Goal: Task Accomplishment & Management: Manage account settings

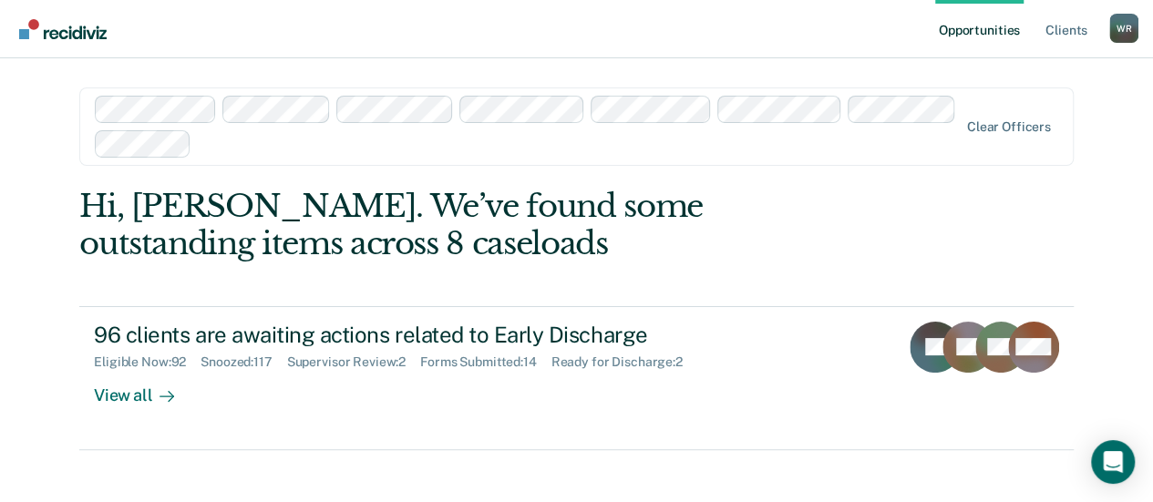
scroll to position [19, 0]
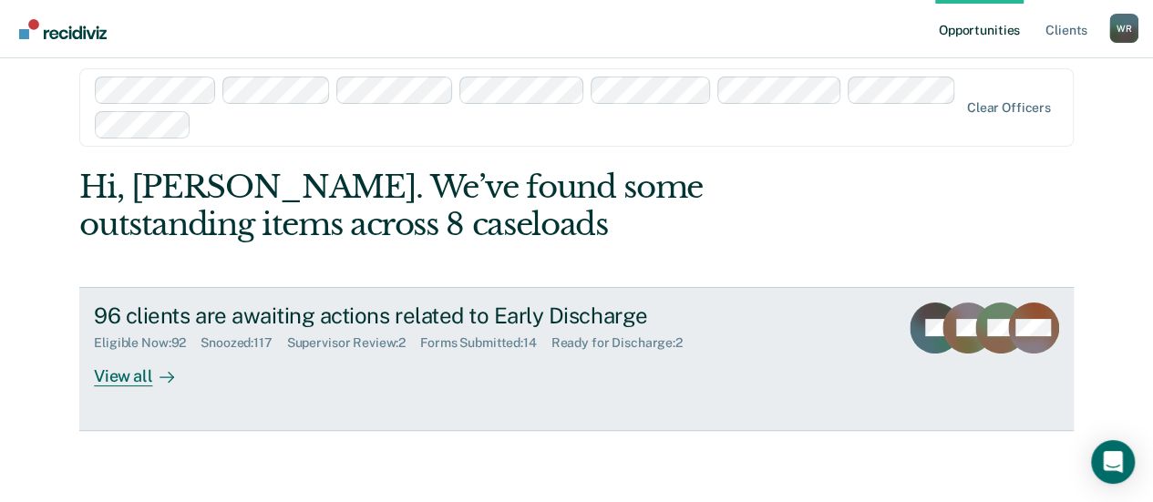
click at [128, 376] on div "View all" at bounding box center [145, 369] width 102 height 36
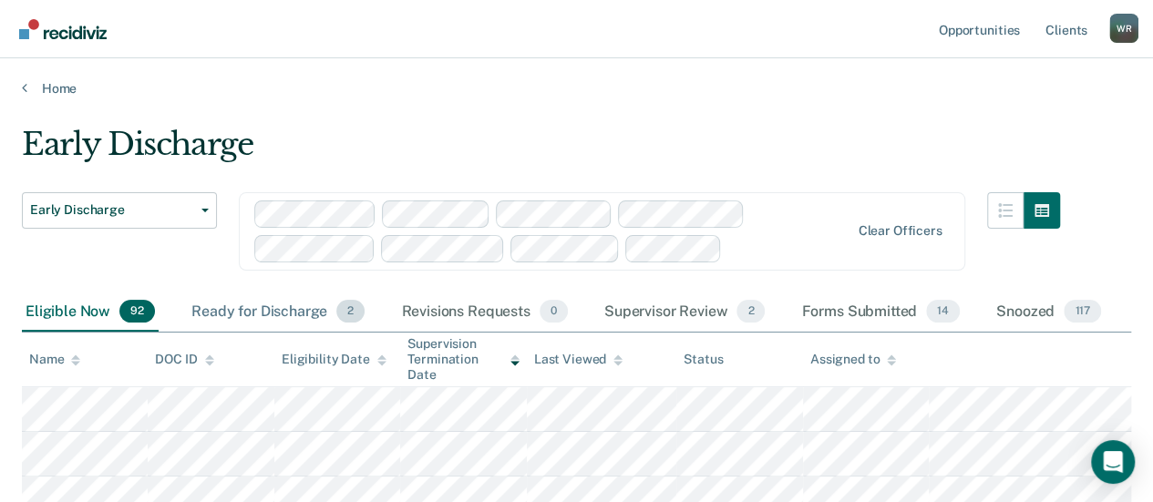
click at [235, 309] on div "Ready for Discharge 2" at bounding box center [278, 313] width 180 height 40
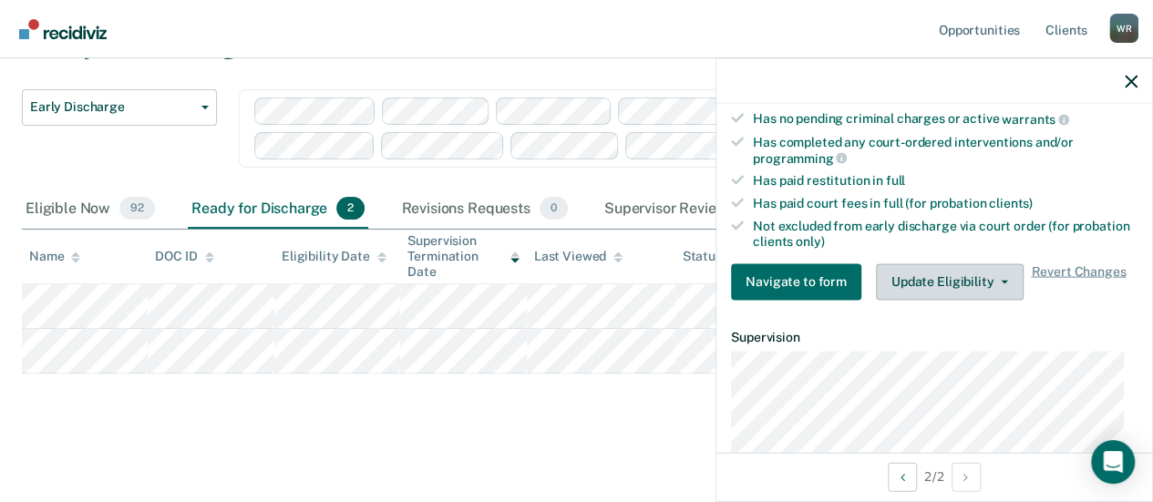
scroll to position [365, 0]
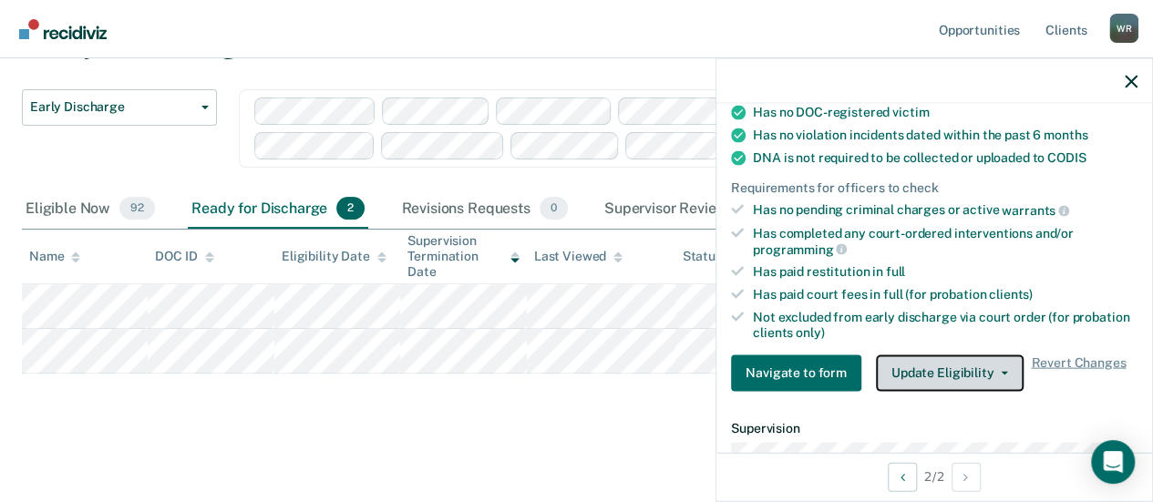
click at [997, 362] on button "Update Eligibility" at bounding box center [950, 373] width 148 height 36
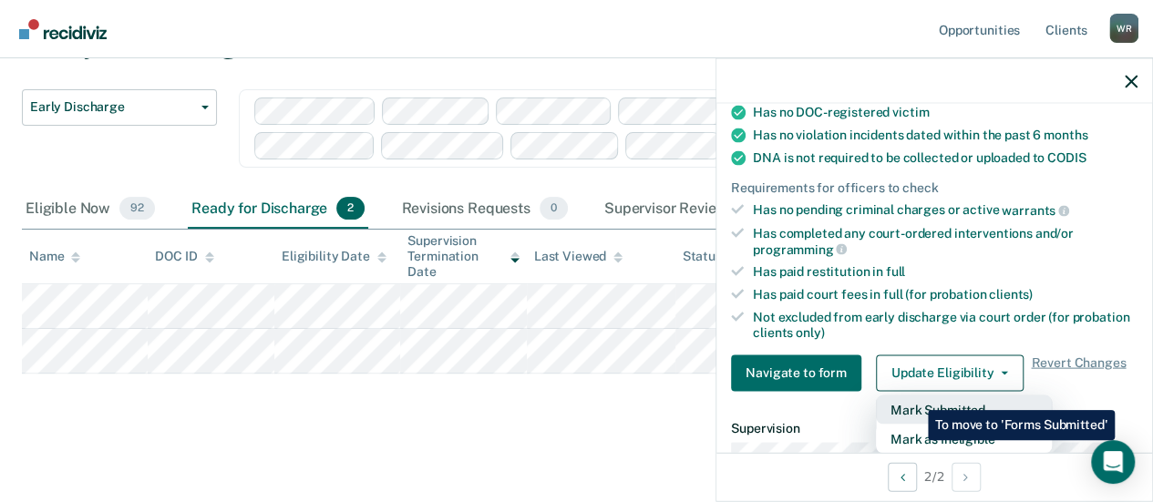
click at [914, 396] on button "Mark Submitted" at bounding box center [964, 409] width 176 height 29
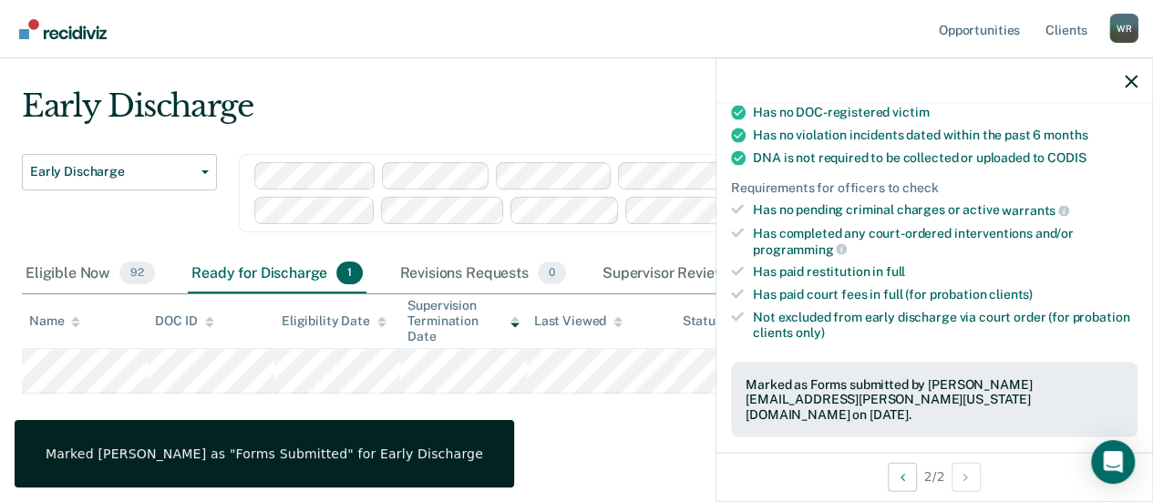
scroll to position [58, 0]
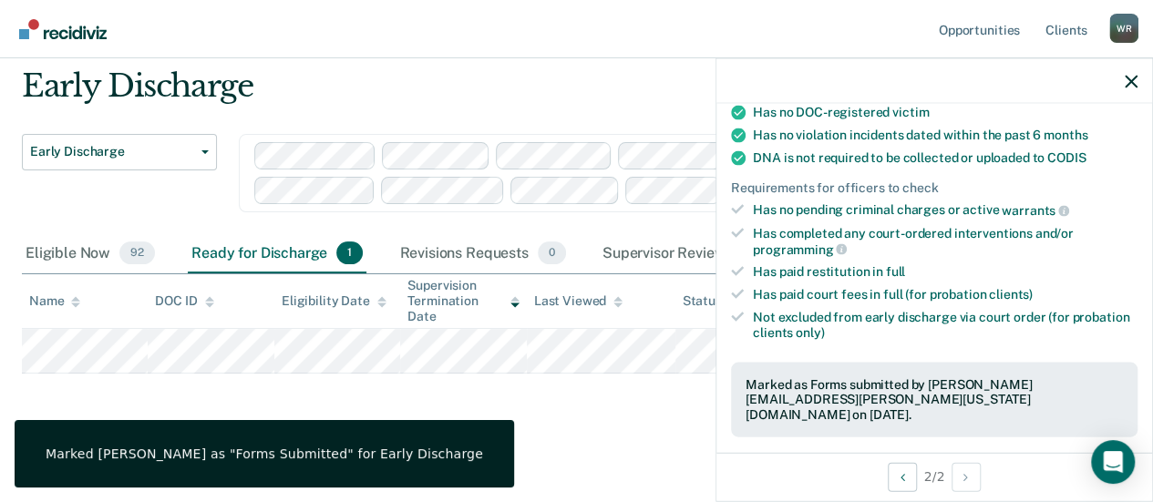
click at [638, 406] on div "Early Discharge Early Discharge Early Discharge Clear officers Eligible Now 92 …" at bounding box center [576, 246] width 1109 height 359
click at [1130, 79] on icon "button" at bounding box center [1131, 81] width 13 height 13
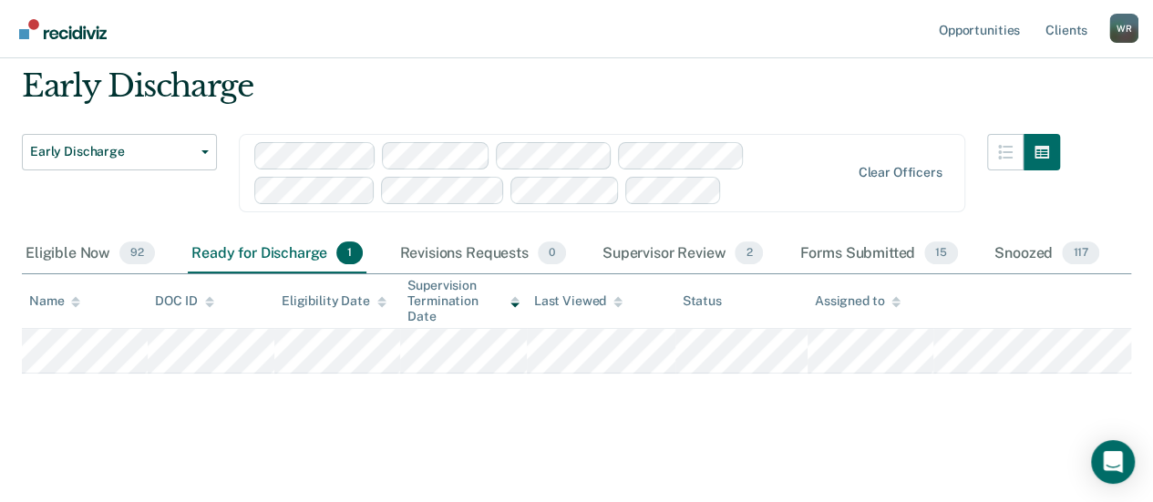
click at [254, 250] on div "Ready for Discharge 1" at bounding box center [277, 254] width 179 height 40
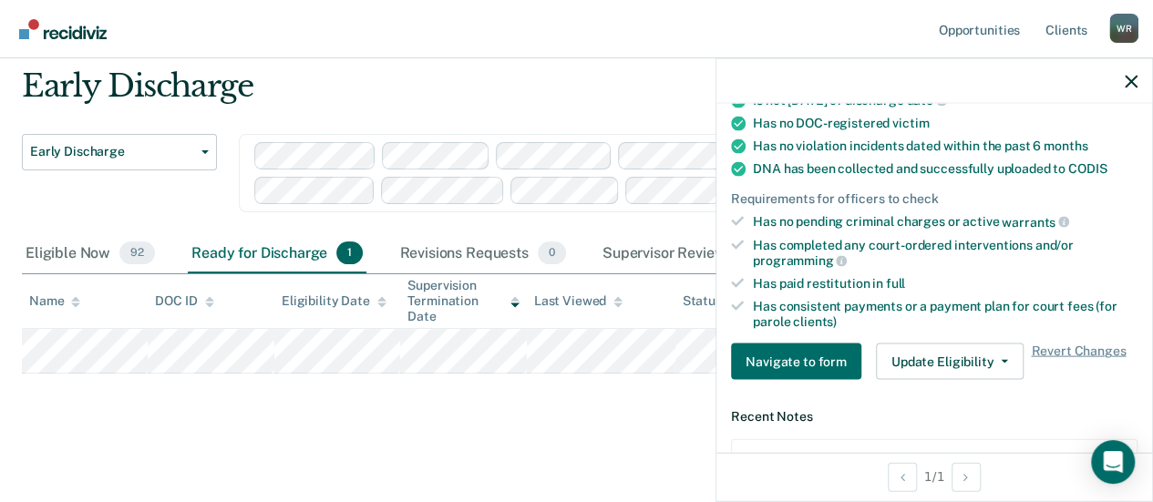
scroll to position [456, 0]
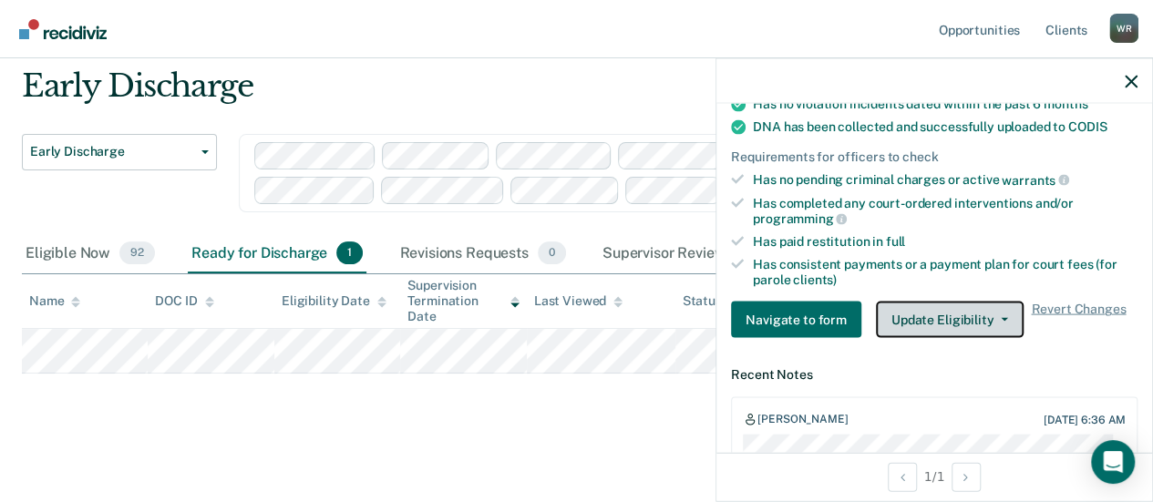
click at [997, 307] on button "Update Eligibility" at bounding box center [950, 320] width 148 height 36
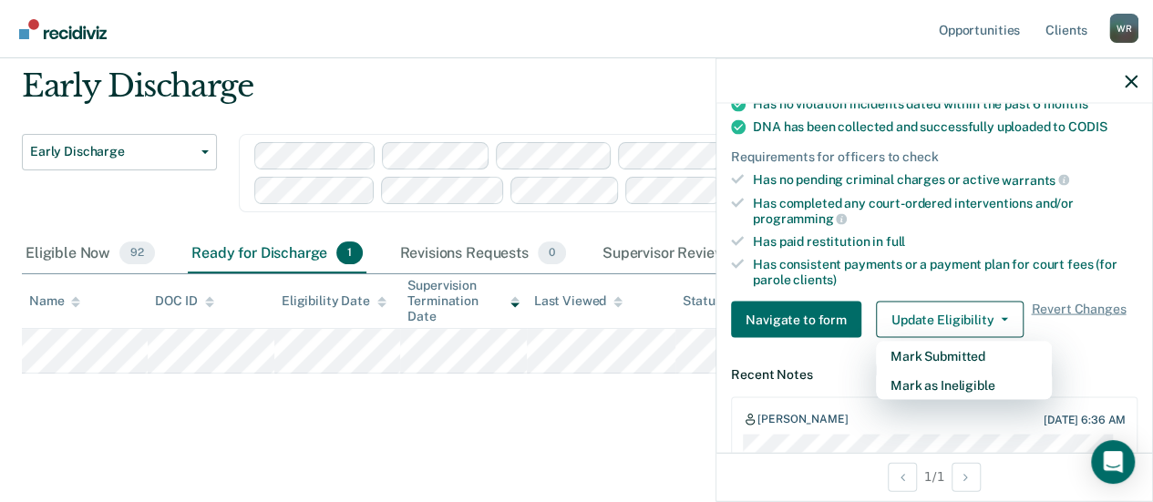
click at [416, 424] on main "Early Discharge Early Discharge Early Discharge Clear officers Eligible Now 92 …" at bounding box center [576, 268] width 1153 height 461
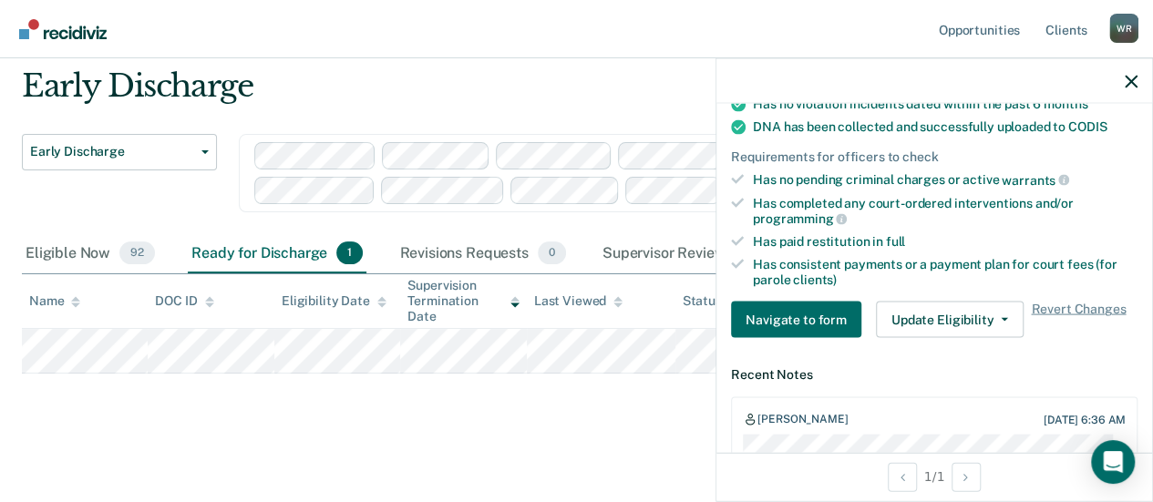
scroll to position [0, 0]
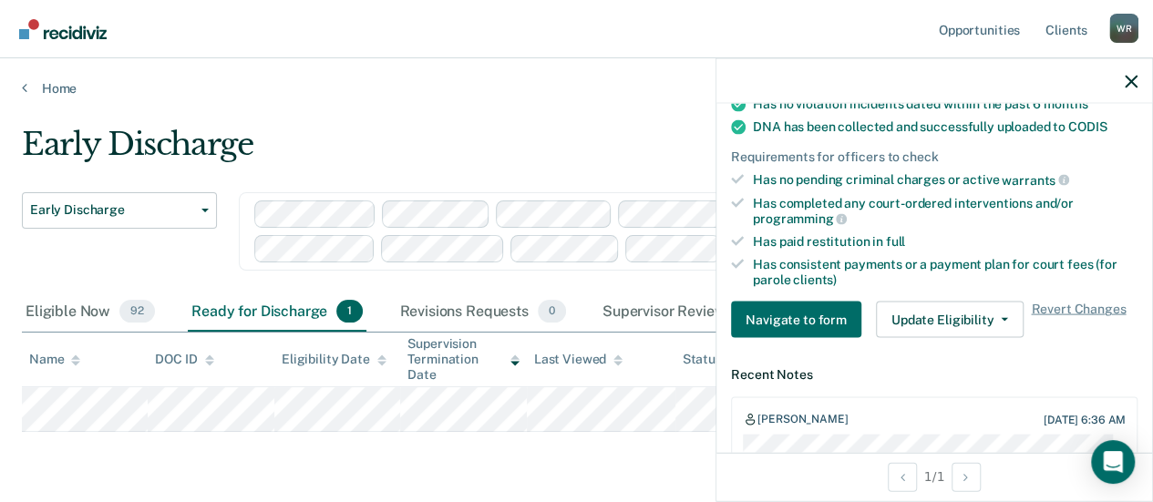
click at [486, 145] on div "Early Discharge" at bounding box center [541, 152] width 1038 height 52
click at [1128, 79] on icon "button" at bounding box center [1131, 81] width 13 height 13
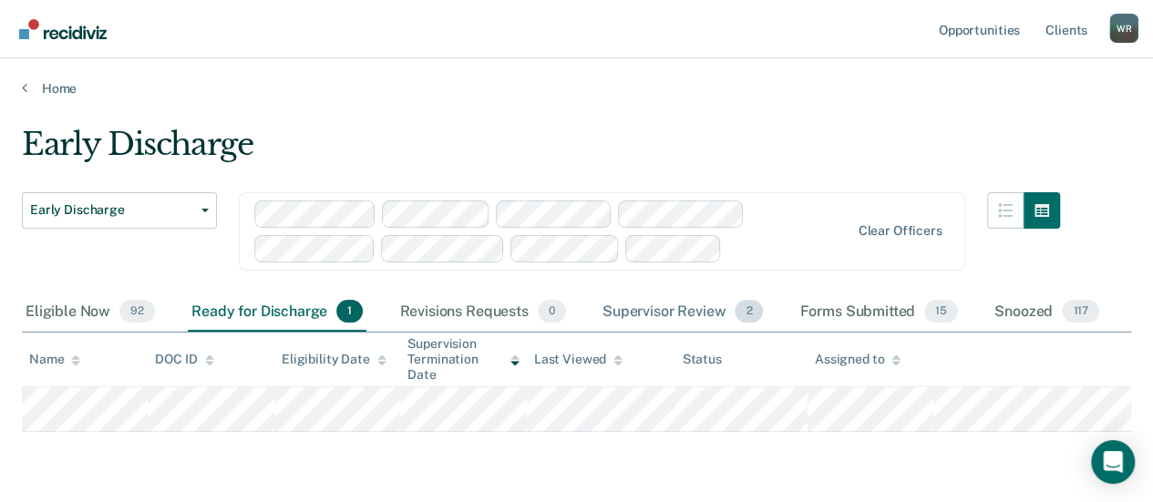
click at [676, 311] on div "Supervisor Review 2" at bounding box center [683, 313] width 169 height 40
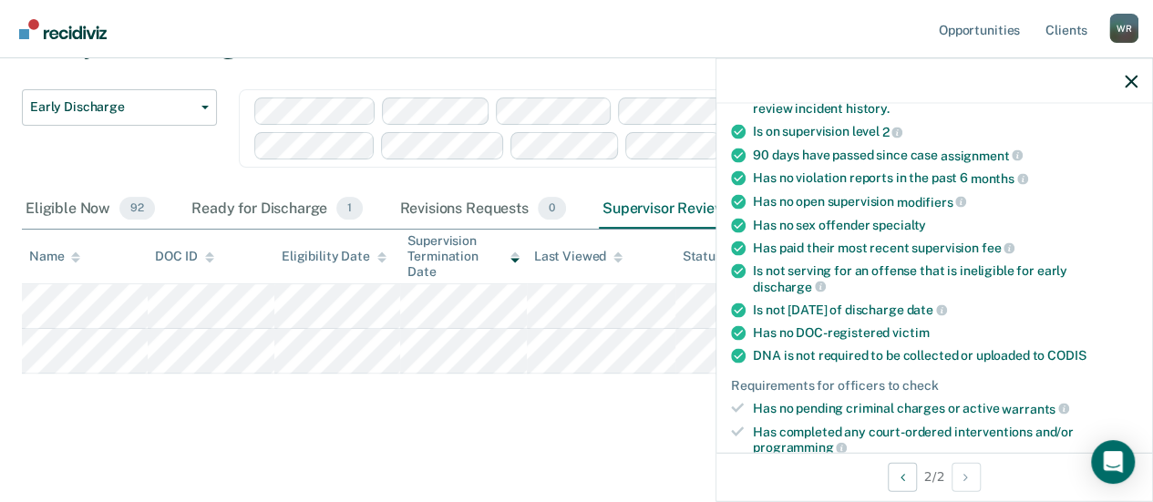
scroll to position [182, 0]
click at [191, 429] on main "Early Discharge Early Discharge Early Discharge Clear officers Eligible Now 92 …" at bounding box center [576, 247] width 1153 height 506
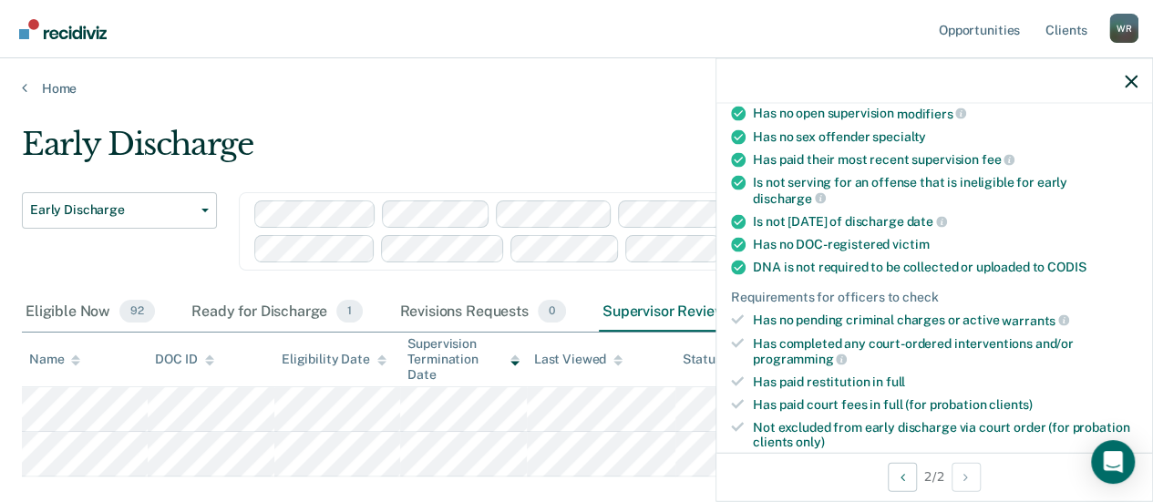
scroll to position [365, 0]
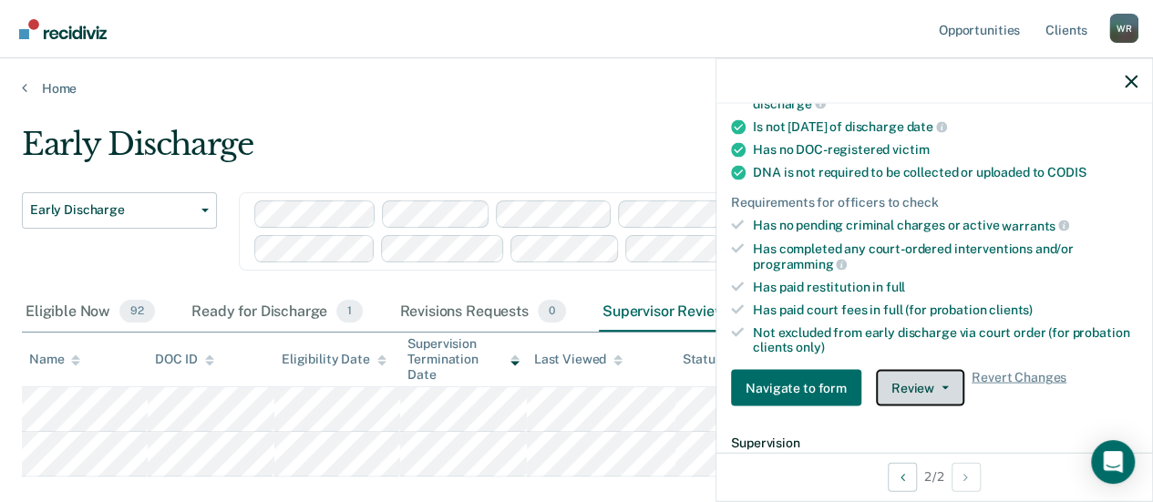
click at [941, 386] on icon "button" at bounding box center [944, 388] width 7 height 4
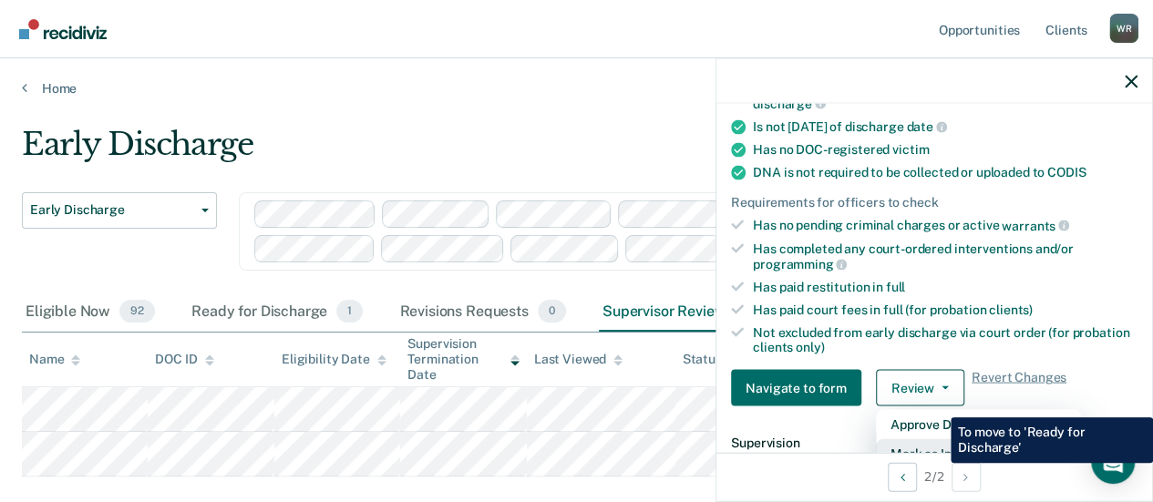
scroll to position [372, 0]
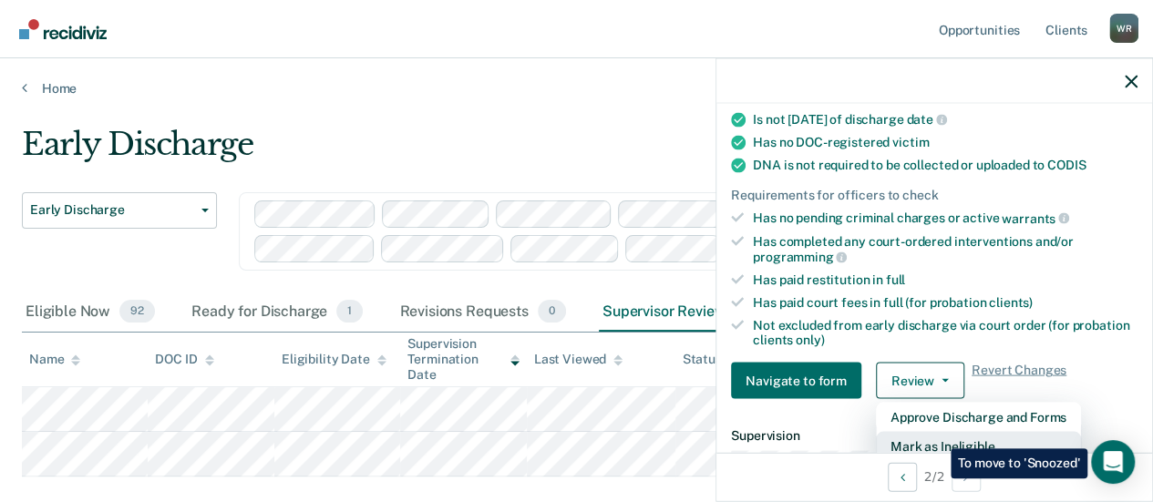
click at [937, 435] on button "Mark as Ineligible" at bounding box center [978, 446] width 205 height 29
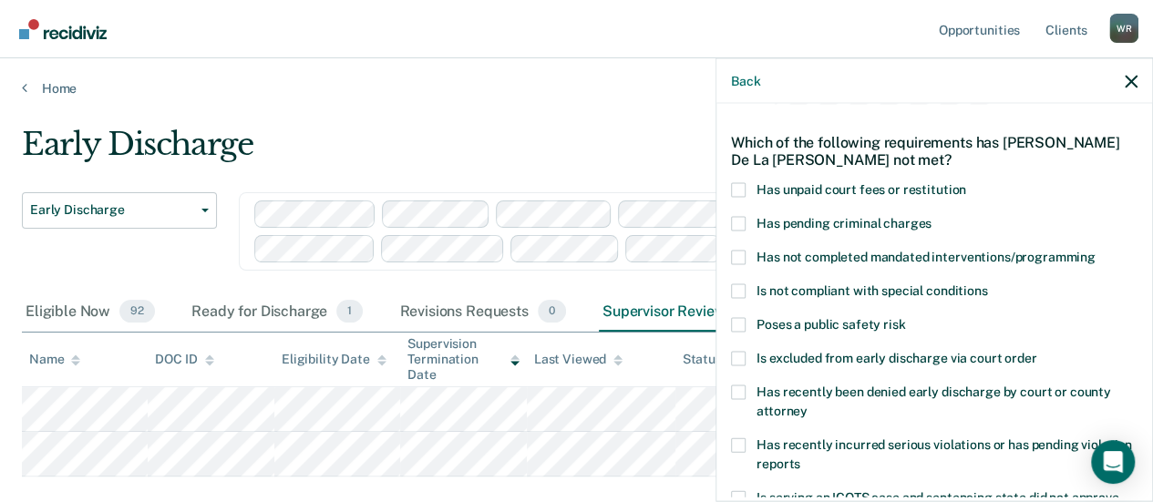
scroll to position [182, 0]
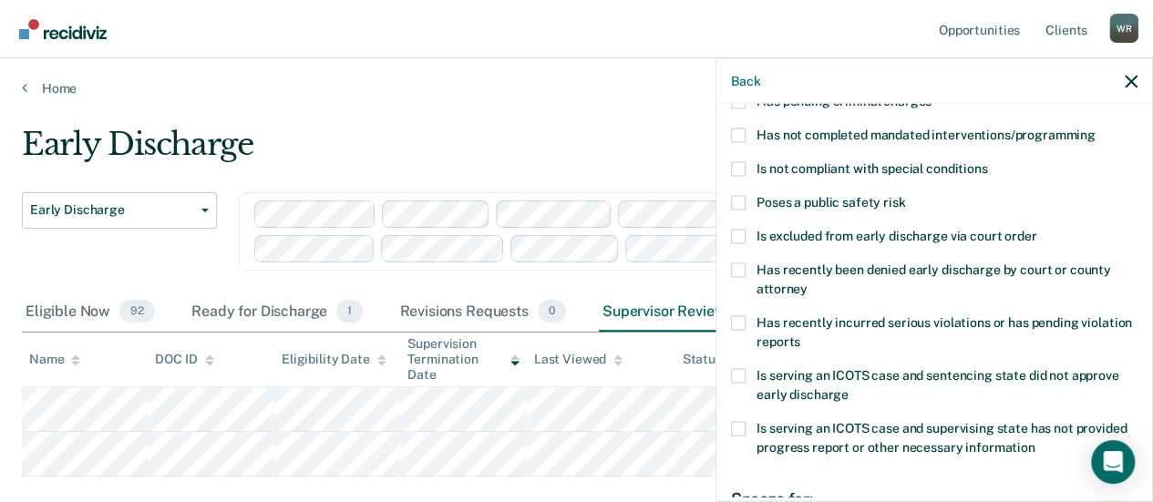
click at [747, 320] on label "Has recently incurred serious violations or has pending violation reports" at bounding box center [934, 335] width 406 height 38
click at [800, 335] on input "Has recently incurred serious violations or has pending violation reports" at bounding box center [800, 335] width 0 height 0
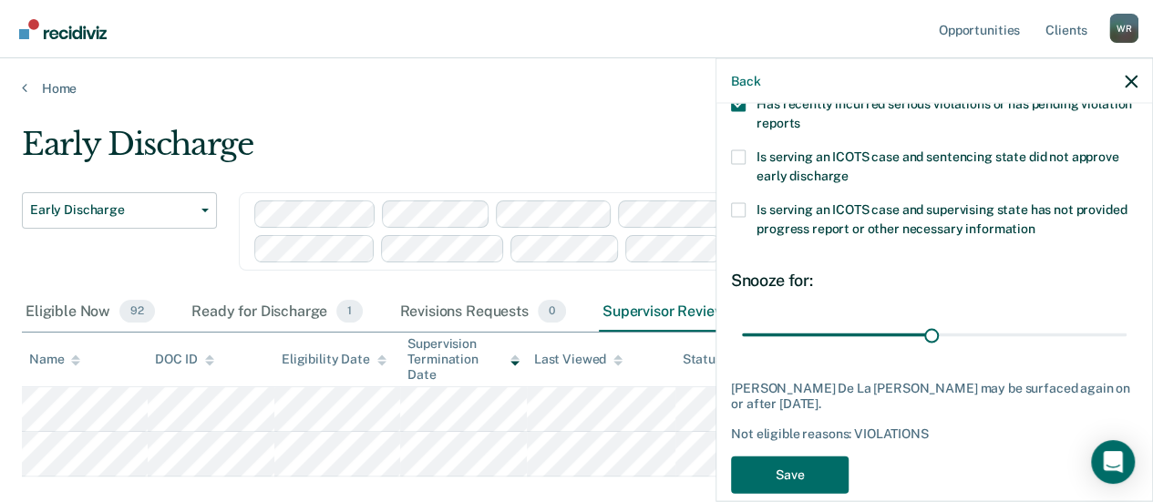
scroll to position [426, 0]
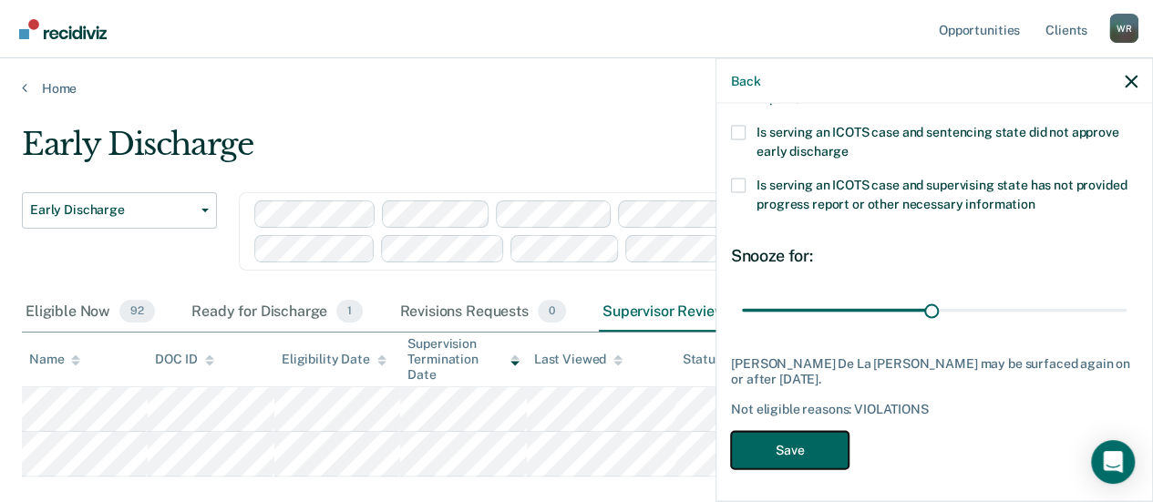
click at [766, 444] on button "Save" at bounding box center [790, 450] width 118 height 37
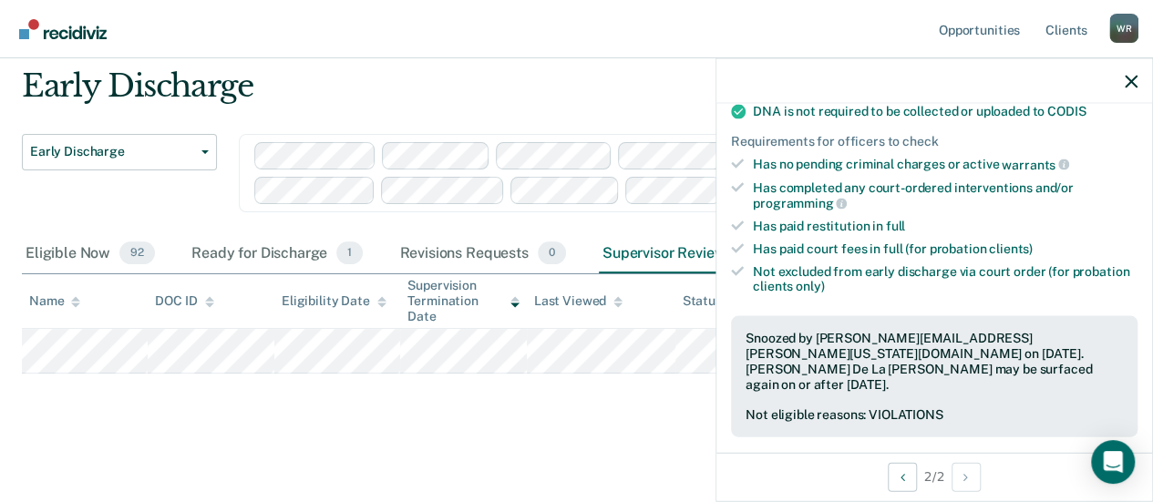
scroll to position [0, 0]
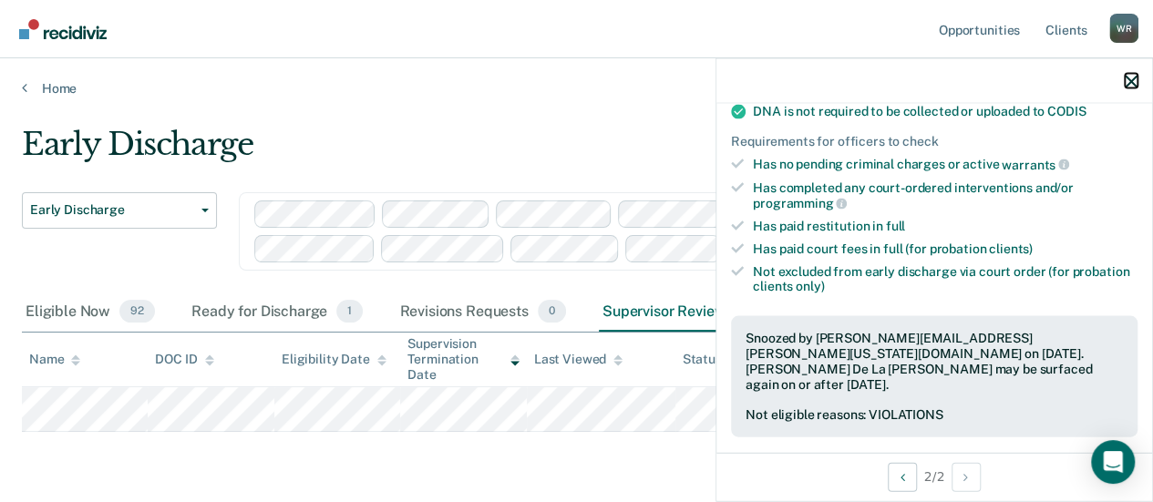
click at [1128, 81] on icon "button" at bounding box center [1131, 81] width 13 height 13
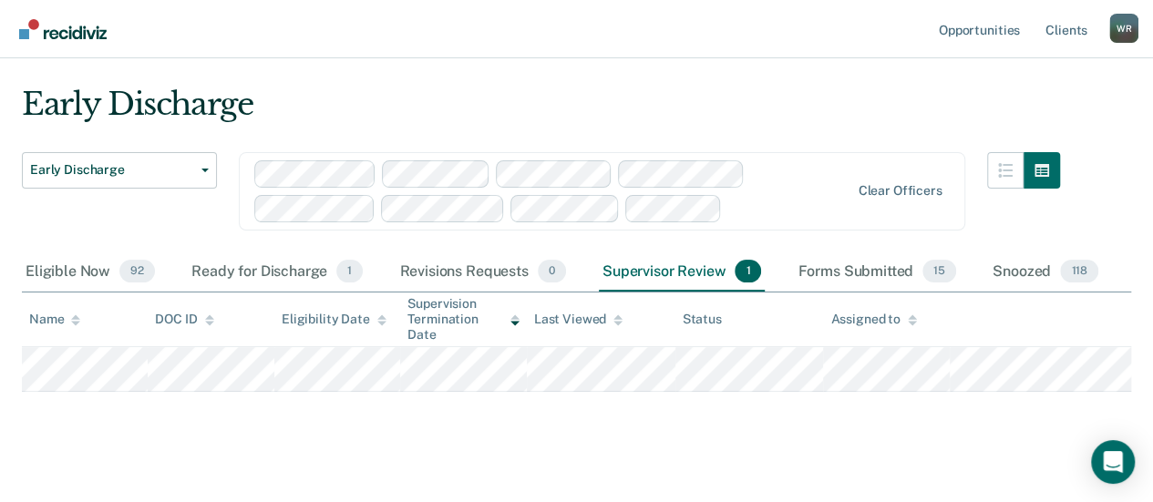
scroll to position [58, 0]
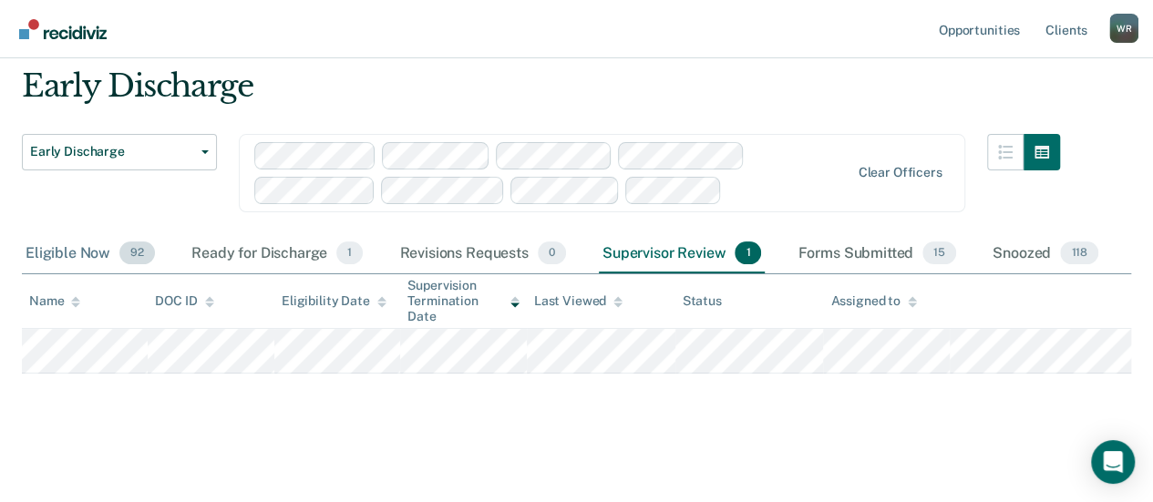
click at [87, 250] on div "Eligible Now 92" at bounding box center [90, 254] width 137 height 40
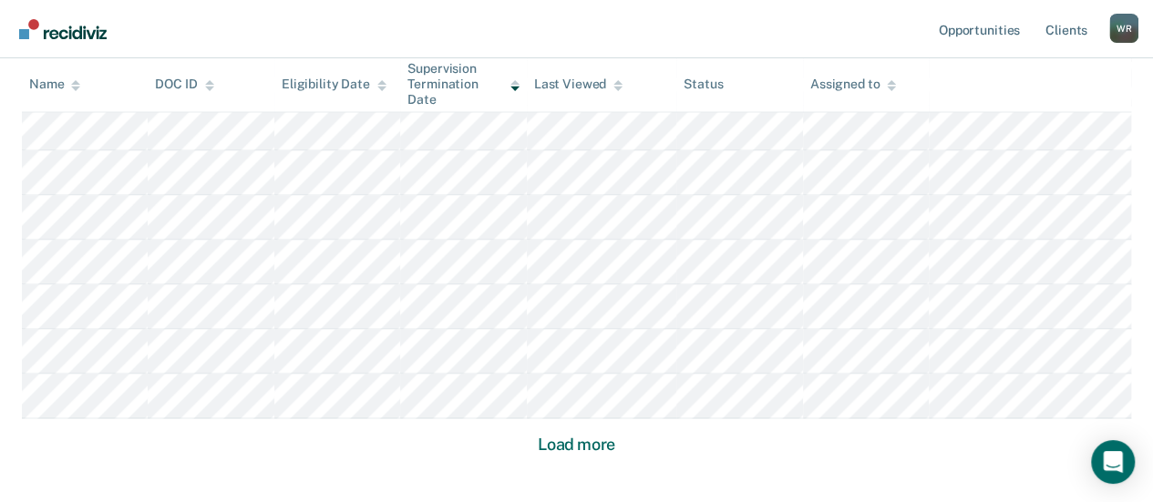
scroll to position [1334, 0]
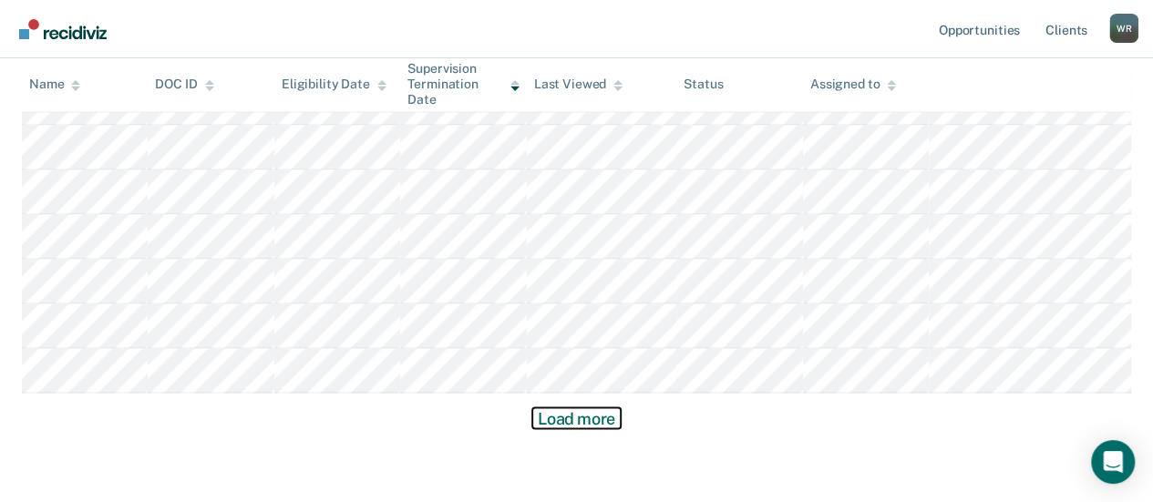
click at [579, 416] on button "Load more" at bounding box center [576, 418] width 88 height 22
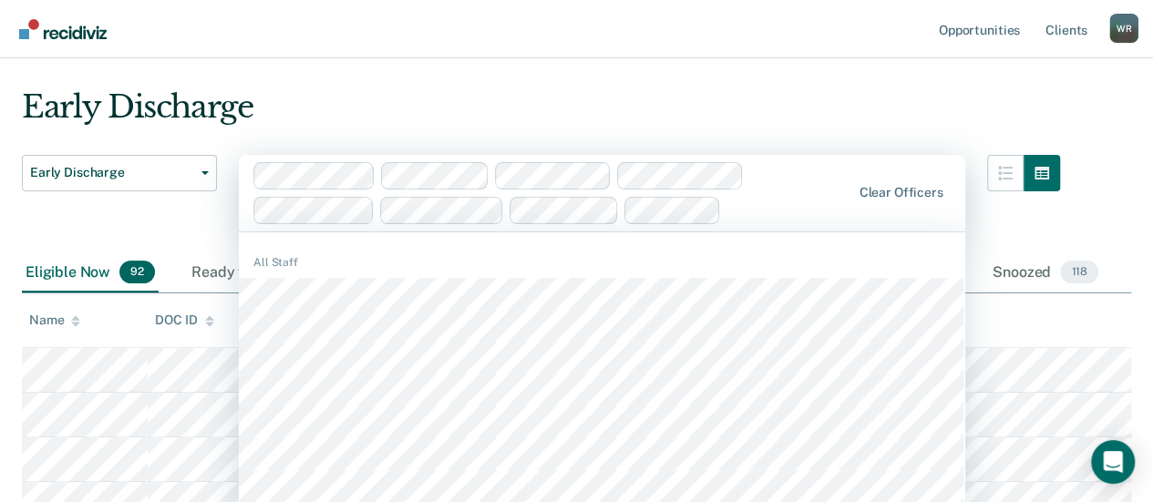
scroll to position [41, 0]
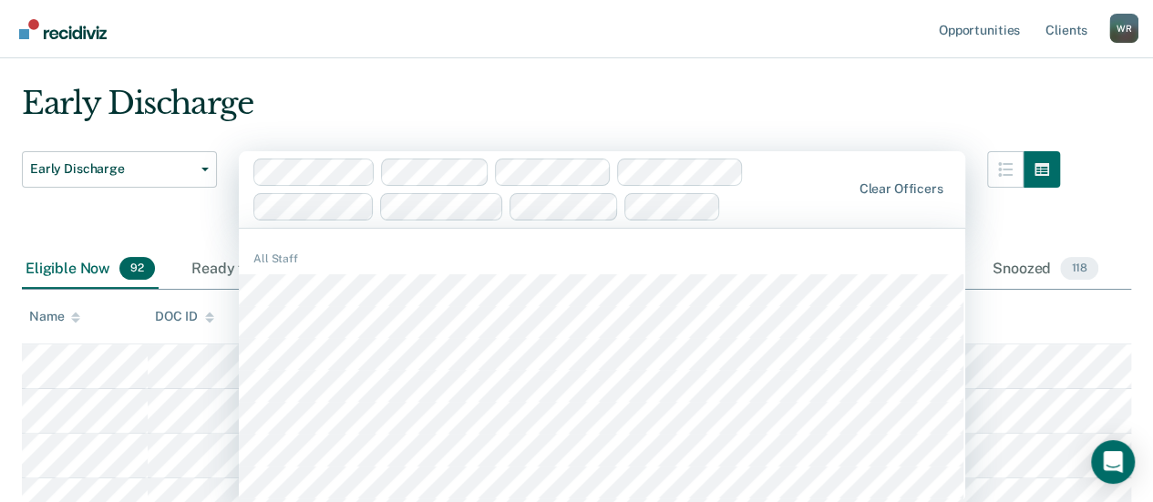
click at [299, 228] on div "507 results available. Use Up and Down to choose options, press Enter to select…" at bounding box center [602, 189] width 726 height 77
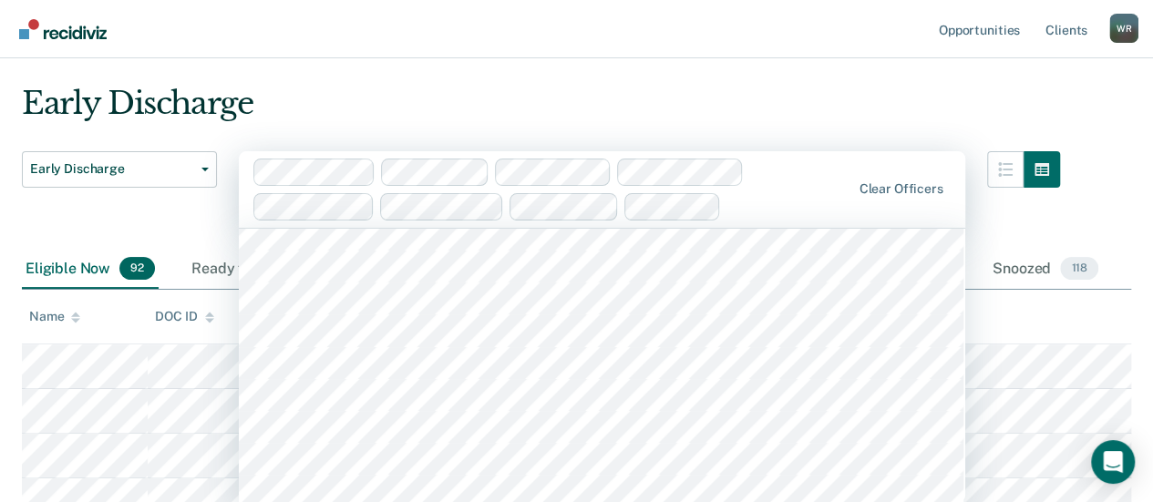
scroll to position [2643, 0]
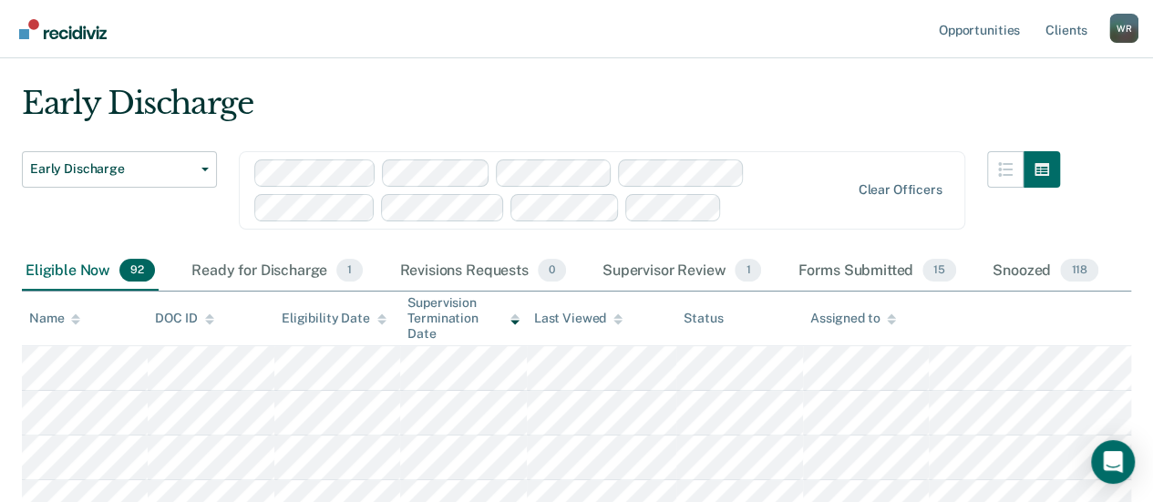
click at [406, 103] on div "Early Discharge" at bounding box center [541, 111] width 1038 height 52
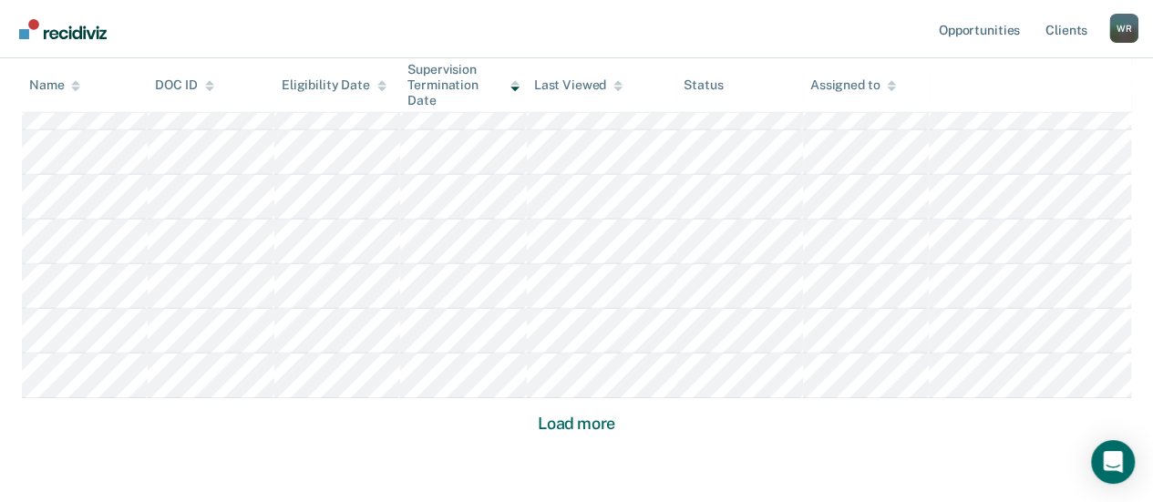
scroll to position [2759, 0]
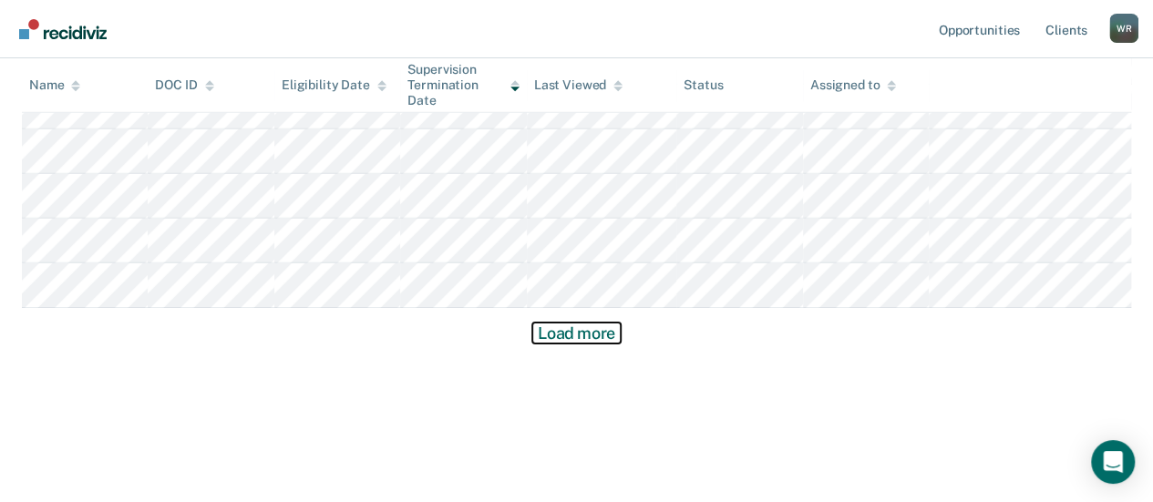
click at [603, 332] on button "Load more" at bounding box center [576, 334] width 88 height 22
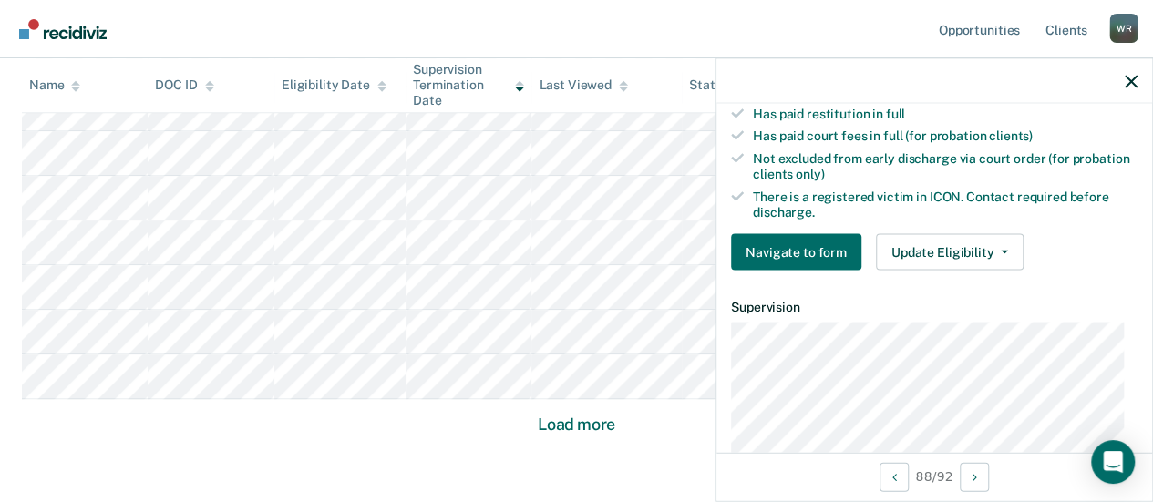
scroll to position [547, 0]
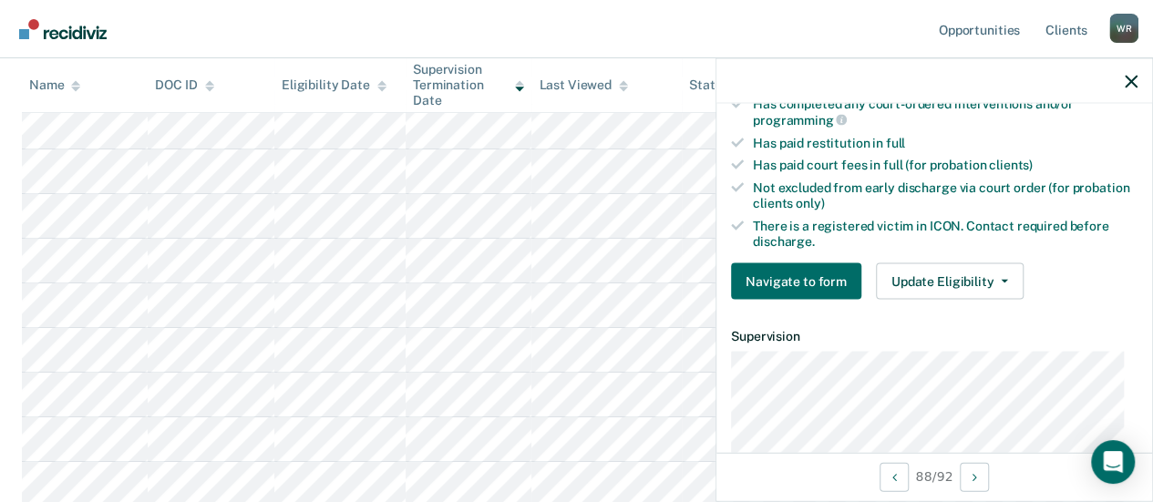
scroll to position [3551, 0]
click at [1128, 77] on icon "button" at bounding box center [1131, 81] width 13 height 13
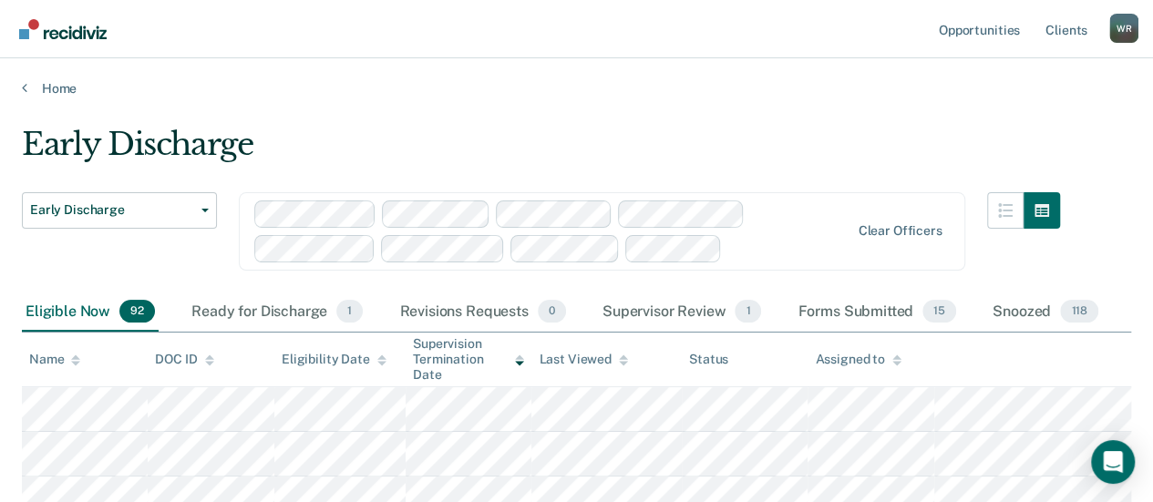
scroll to position [0, 0]
click at [1033, 308] on div "Snoozed 118" at bounding box center [1045, 313] width 113 height 40
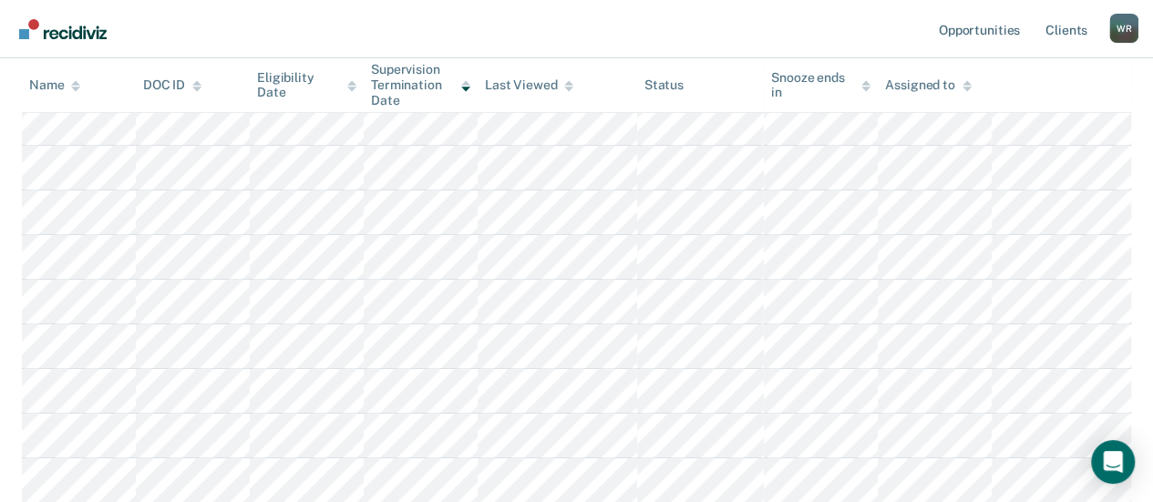
scroll to position [3096, 0]
